Goal: Transaction & Acquisition: Subscribe to service/newsletter

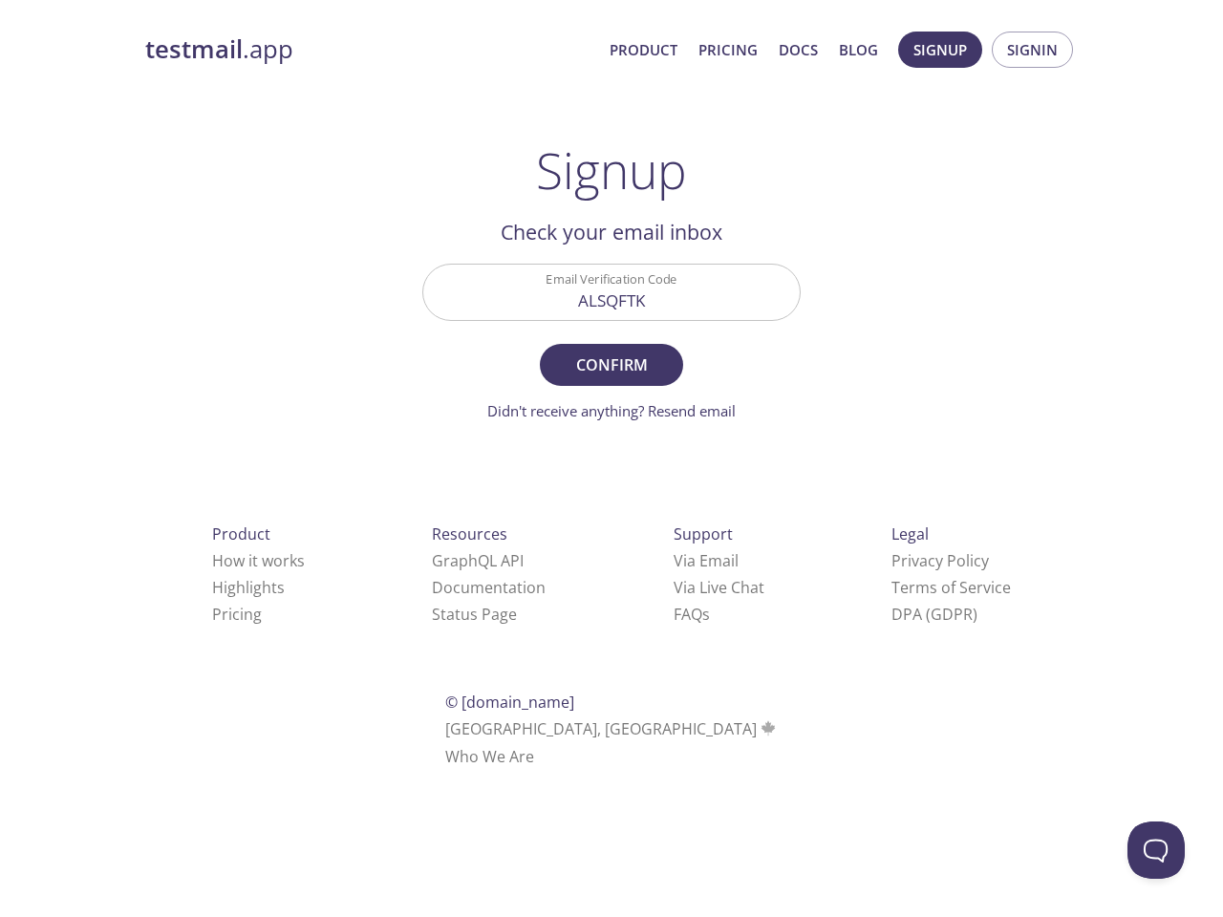
click at [611, 350] on button "Confirm" at bounding box center [611, 365] width 143 height 42
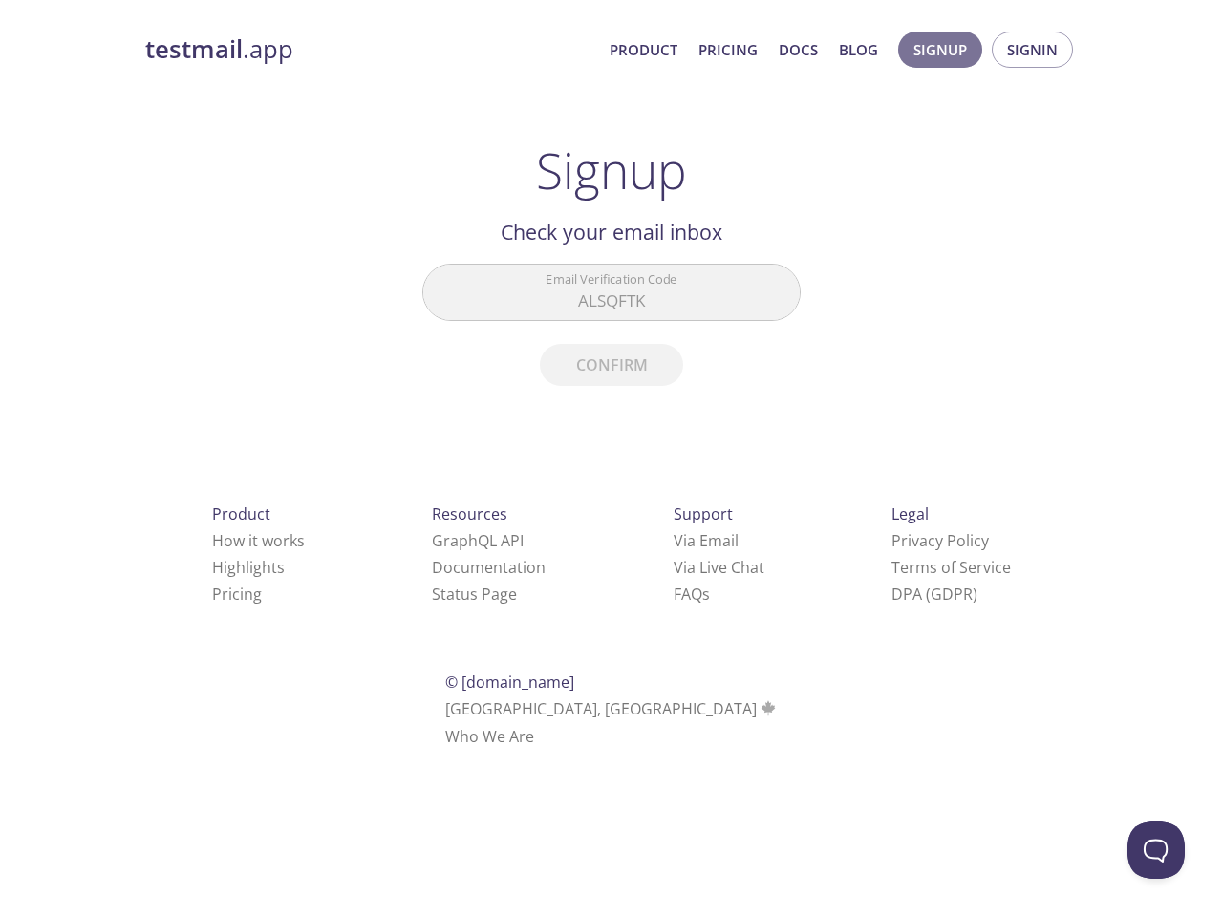
click at [940, 50] on span "Signup" at bounding box center [940, 49] width 54 height 25
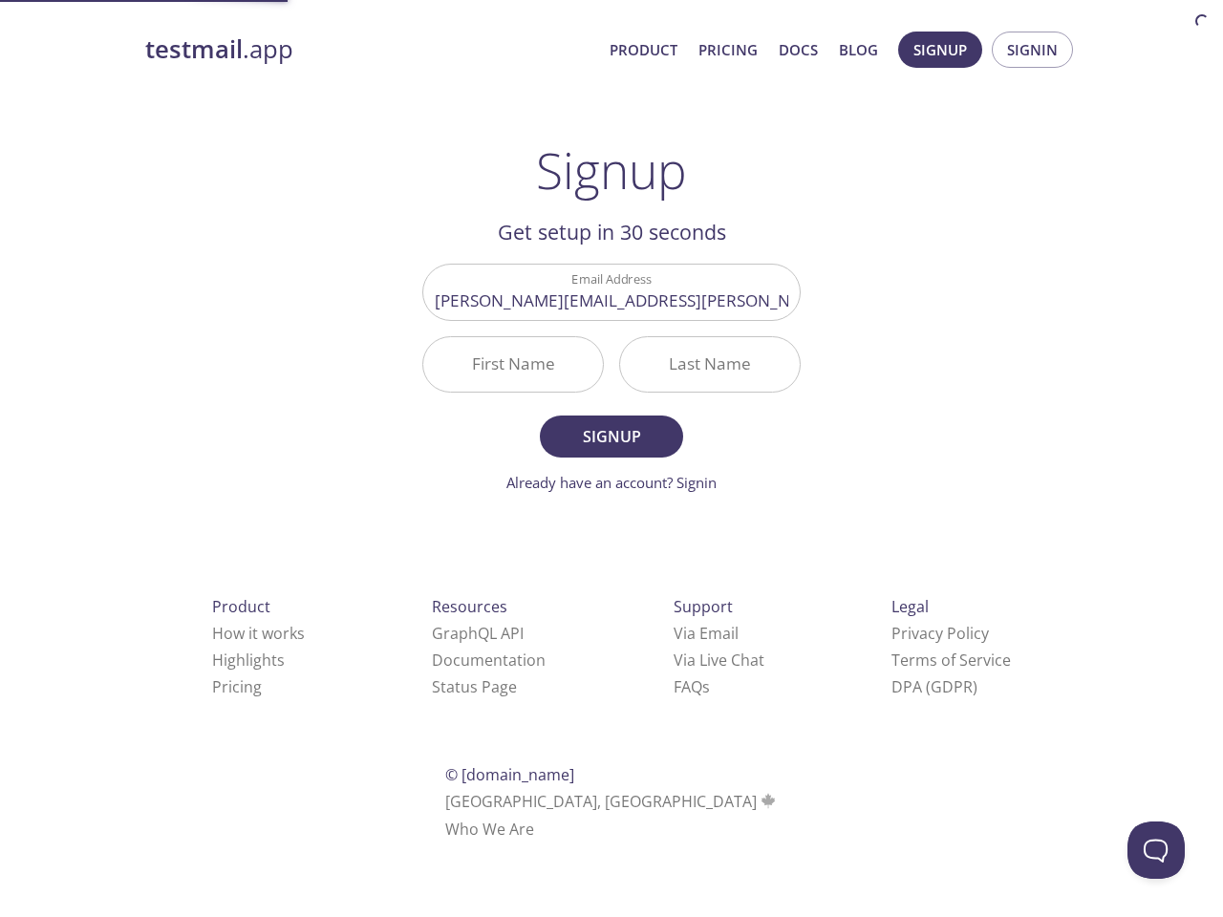
click at [1032, 50] on span "Signin" at bounding box center [1032, 49] width 51 height 25
click at [611, 291] on input "[PERSON_NAME][EMAIL_ADDRESS][PERSON_NAME][DOMAIN_NAME]" at bounding box center [611, 292] width 376 height 54
click at [611, 411] on form "Email Address [PERSON_NAME][EMAIL_ADDRESS][PERSON_NAME][DOMAIN_NAME] First Name…" at bounding box center [611, 378] width 378 height 229
click at [570, 561] on div "Product How it works Highlights Pricing Resources GraphQL API Documentation Sta…" at bounding box center [612, 718] width 994 height 356
click at [643, 588] on div "Support Via Email Via Live Chat FAQ s" at bounding box center [719, 647] width 152 height 168
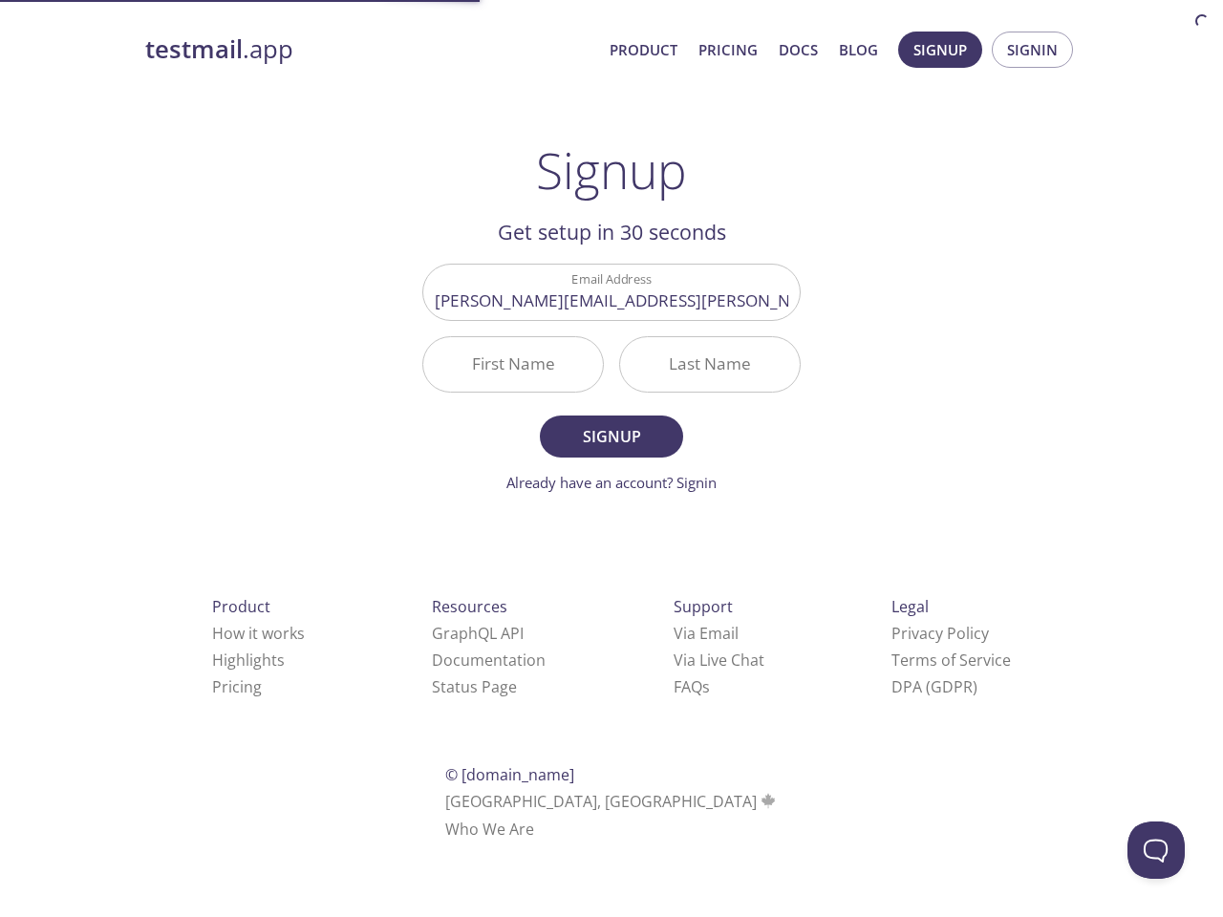
click at [674, 614] on span "Support" at bounding box center [703, 606] width 59 height 21
click at [1156, 850] on button "Open Beacon popover" at bounding box center [1155, 850] width 57 height 57
